Goal: Information Seeking & Learning: Learn about a topic

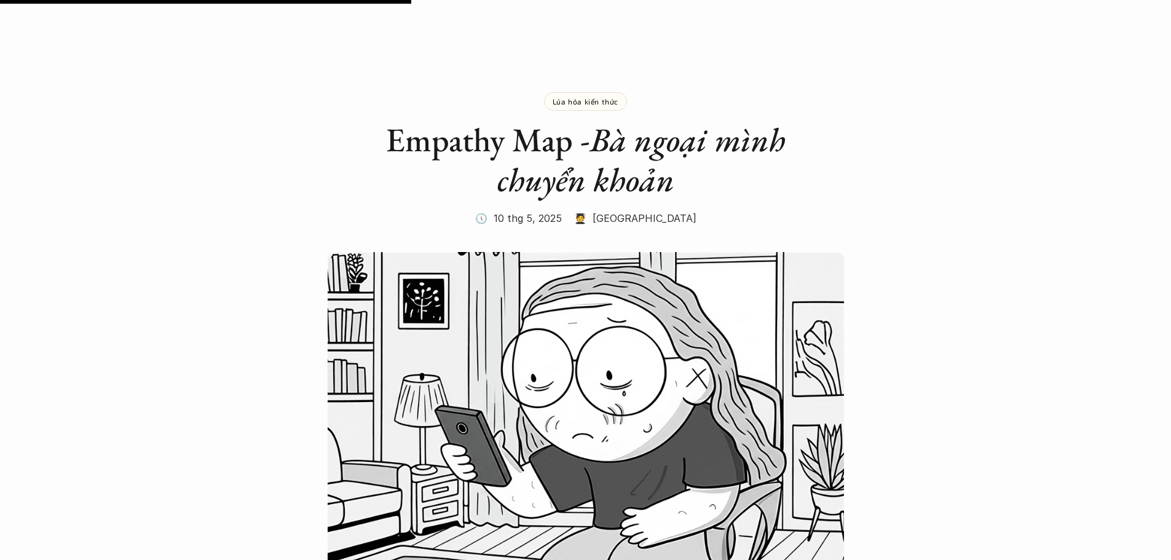
scroll to position [1537, 0]
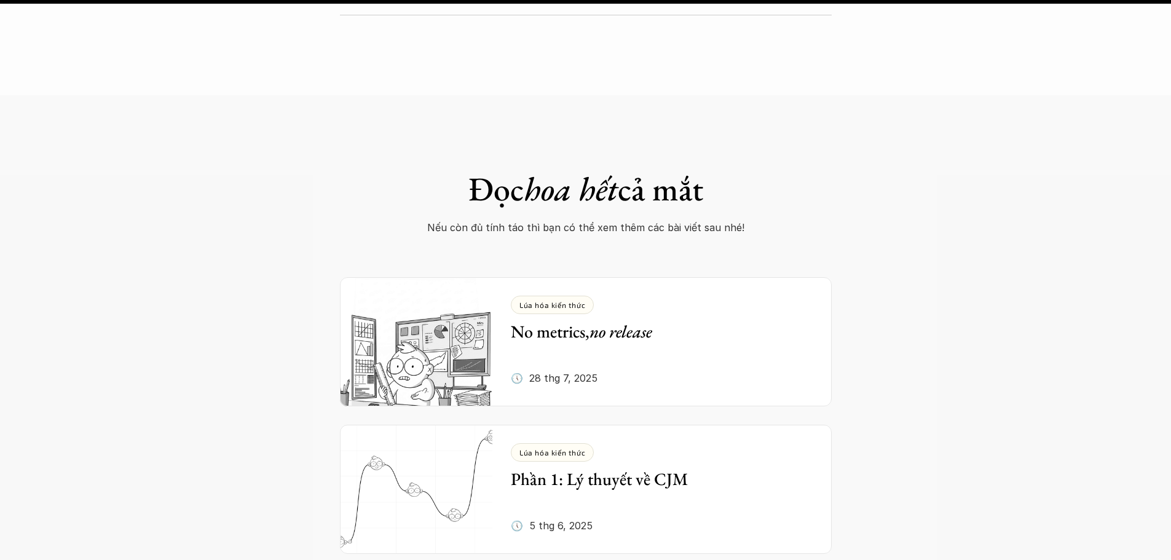
scroll to position [4980, 0]
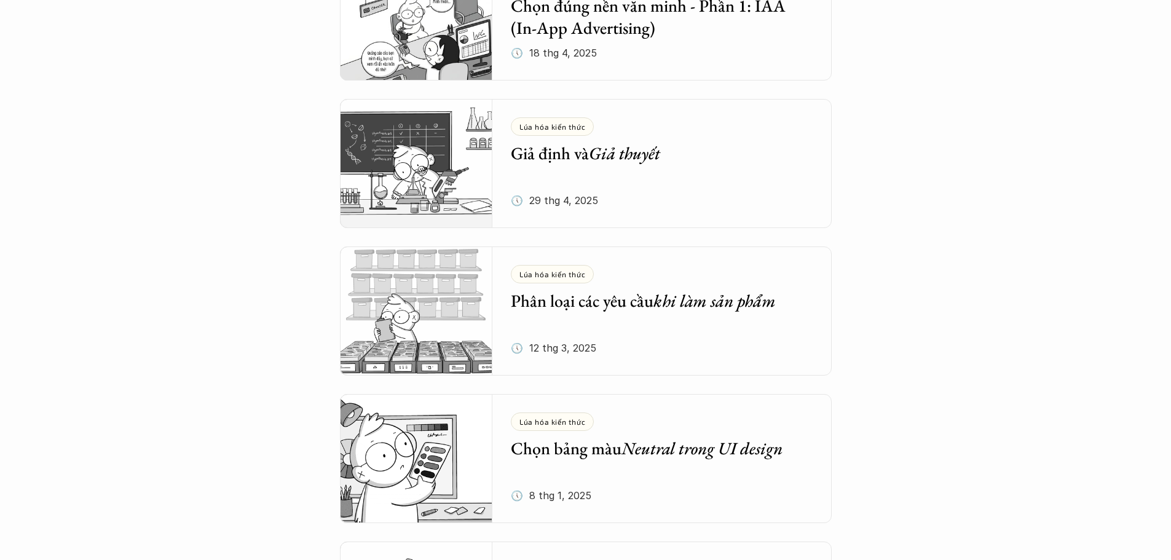
scroll to position [1433, 0]
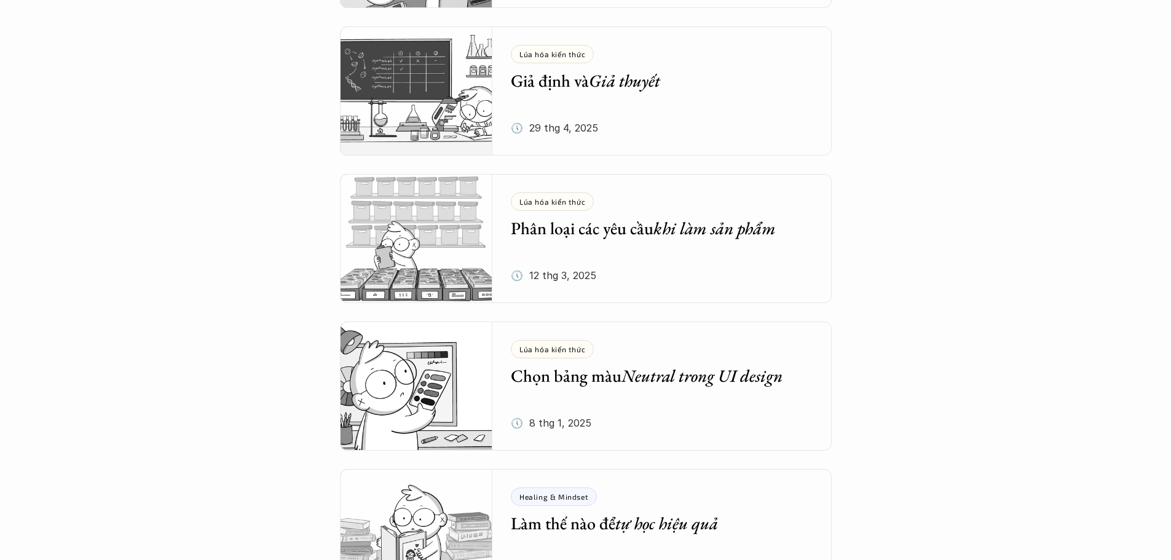
click at [651, 90] on em "Giả thuyết" at bounding box center [624, 80] width 71 height 22
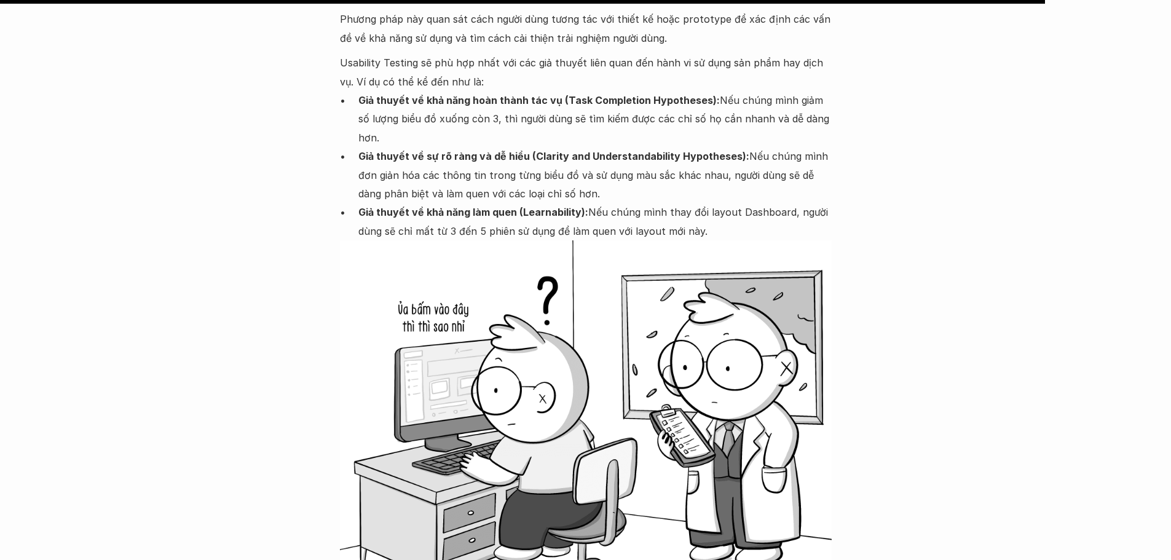
scroll to position [5347, 0]
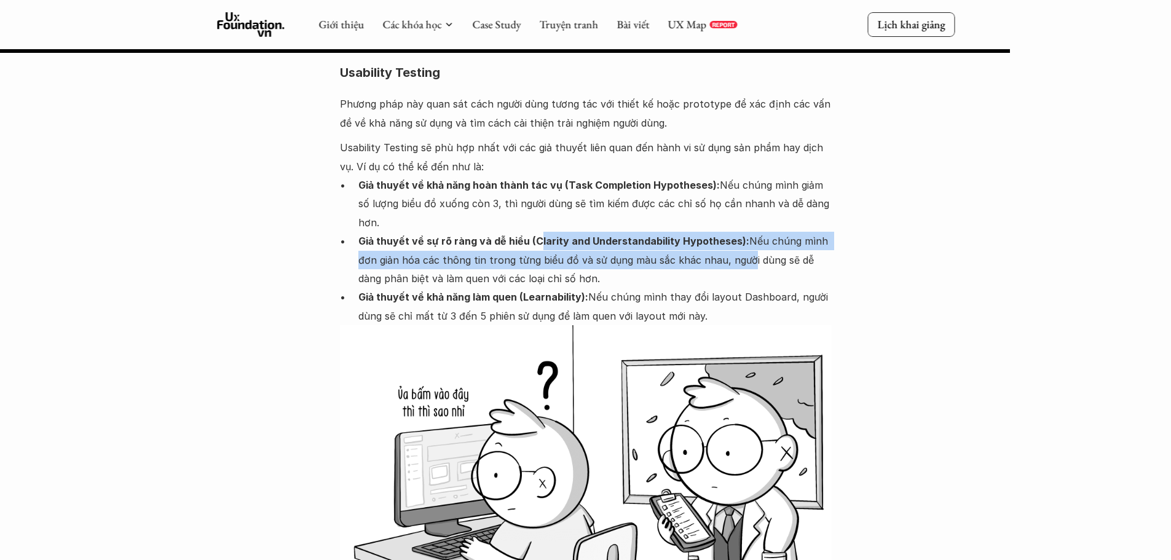
drag, startPoint x: 610, startPoint y: 197, endPoint x: 743, endPoint y: 204, distance: 133.6
click at [743, 232] on p "Giả thuyết về sự rõ ràng và dễ hiểu (Clarity and Understandability Hypotheses):…" at bounding box center [594, 260] width 473 height 56
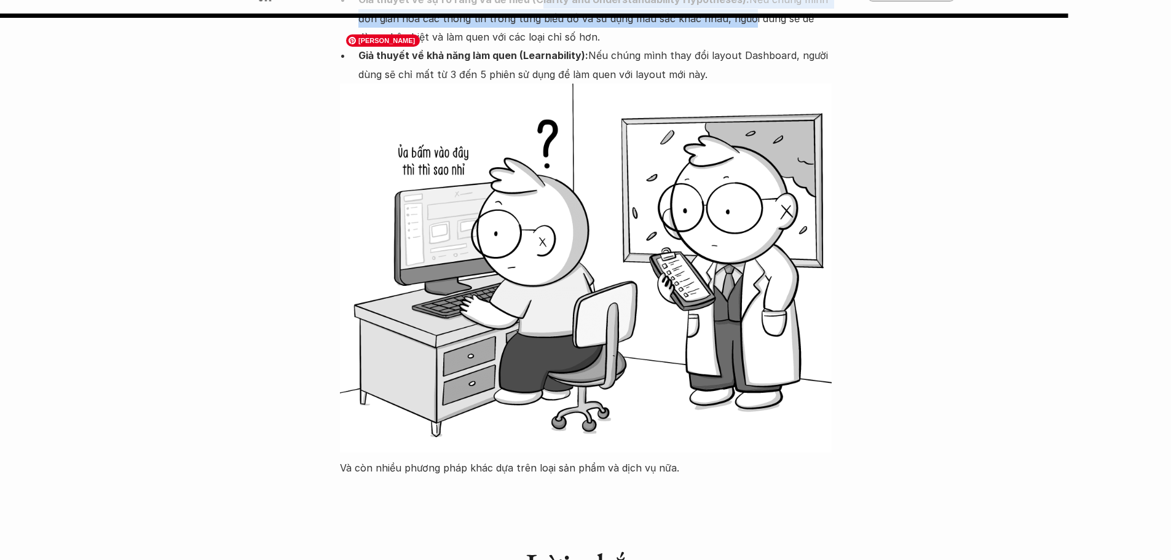
scroll to position [5655, 0]
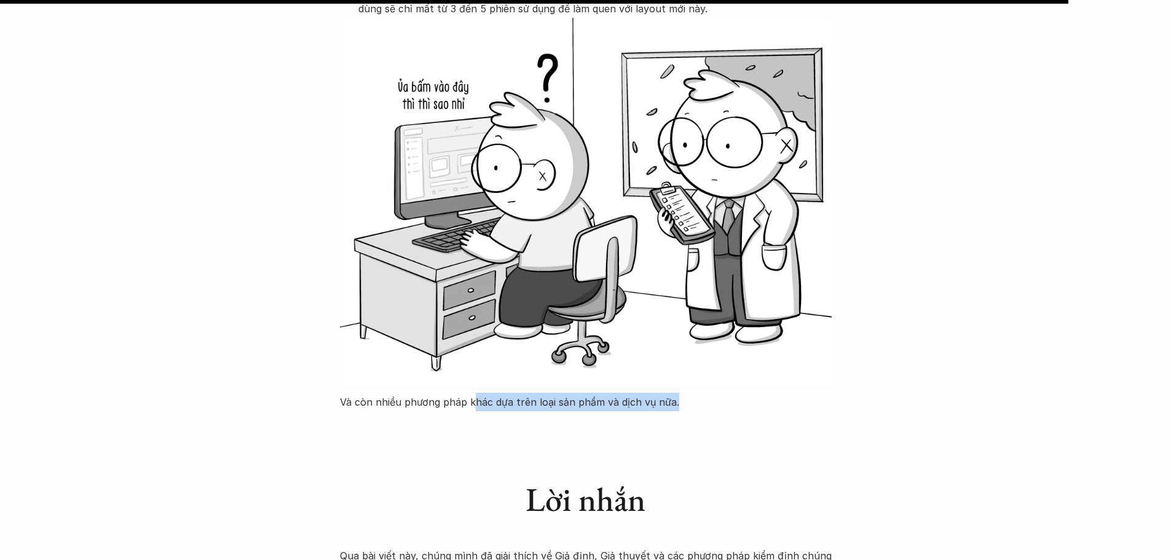
drag, startPoint x: 584, startPoint y: 341, endPoint x: 428, endPoint y: 342, distance: 156.2
click at [428, 393] on p "Và còn nhiều phương pháp khác dựa trên loại sản phẩm và dịch vụ nữa." at bounding box center [586, 402] width 492 height 18
click at [586, 437] on div "Lời nhắn" at bounding box center [586, 489] width 492 height 105
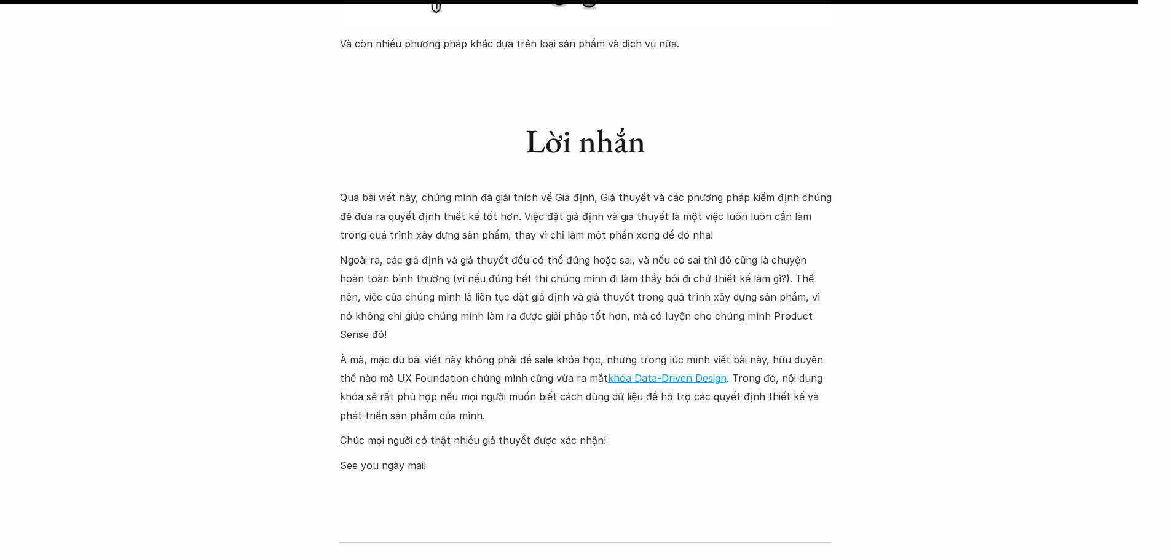
scroll to position [6024, 0]
